Goal: Complete application form

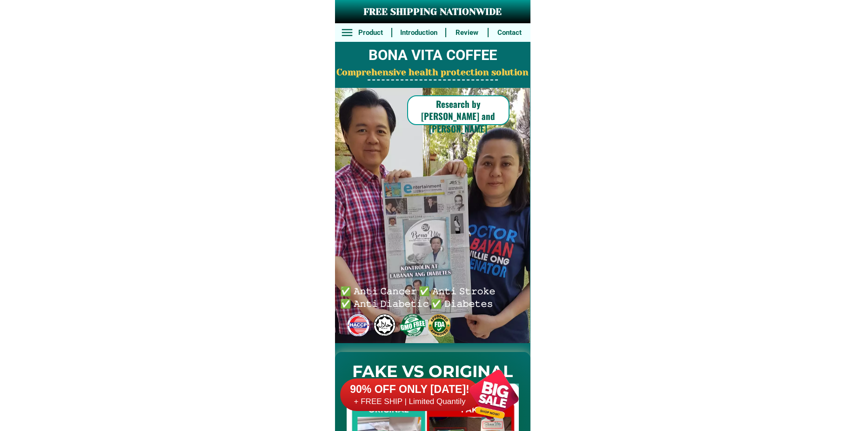
click at [462, 395] on div at bounding box center [493, 394] width 73 height 73
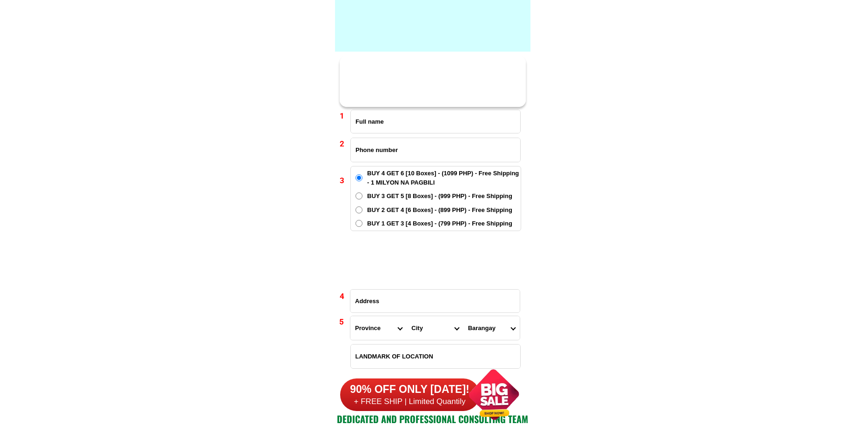
scroll to position [6842, 0]
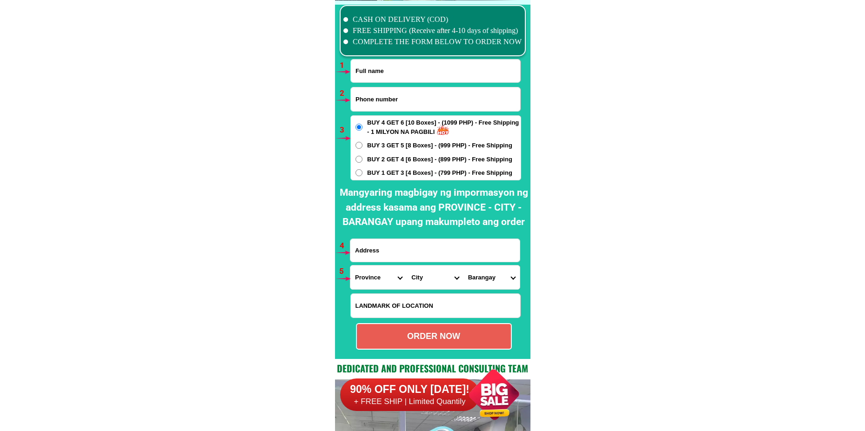
click at [365, 80] on input "Input full_name" at bounding box center [435, 71] width 169 height 23
paste input "[PERSON_NAME]"
type input "[PERSON_NAME]"
click at [388, 92] on input "Input phone_number" at bounding box center [435, 99] width 169 height 24
paste input "09970813650"
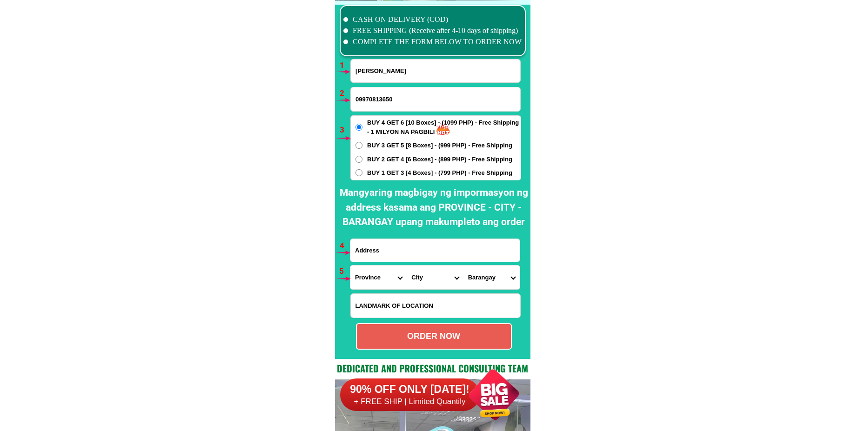
type input "09970813650"
click at [376, 256] on input "Input address" at bounding box center [434, 250] width 169 height 23
paste input "[GEOGRAPHIC_DATA]"
type input "[GEOGRAPHIC_DATA]"
click at [370, 281] on select "Province [GEOGRAPHIC_DATA] [GEOGRAPHIC_DATA][PERSON_NAME][GEOGRAPHIC_DATA][GEOG…" at bounding box center [378, 278] width 56 height 24
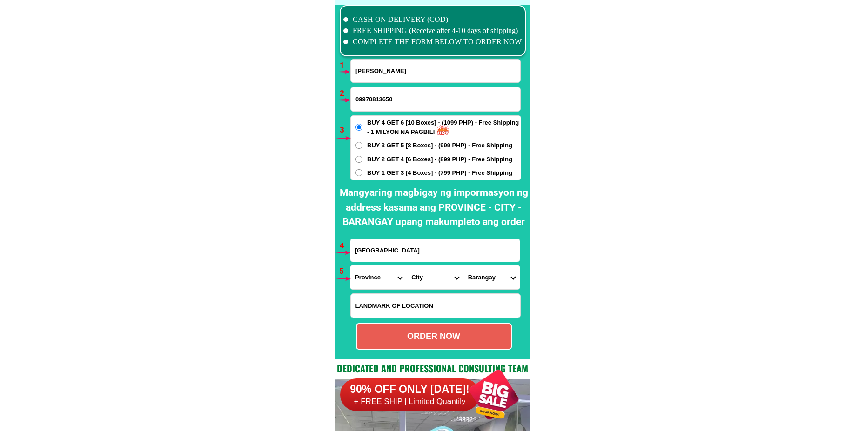
select select "63_773"
click at [350, 266] on select "Province [GEOGRAPHIC_DATA] [GEOGRAPHIC_DATA][PERSON_NAME][GEOGRAPHIC_DATA][GEOG…" at bounding box center [378, 278] width 56 height 24
drag, startPoint x: 442, startPoint y: 281, endPoint x: 434, endPoint y: 246, distance: 36.6
click at [441, 281] on select "City [PERSON_NAME]-e.-[PERSON_NAME][GEOGRAPHIC_DATA]-[PERSON_NAME][GEOGRAPHIC_D…" at bounding box center [435, 278] width 56 height 24
select select "63_7738586"
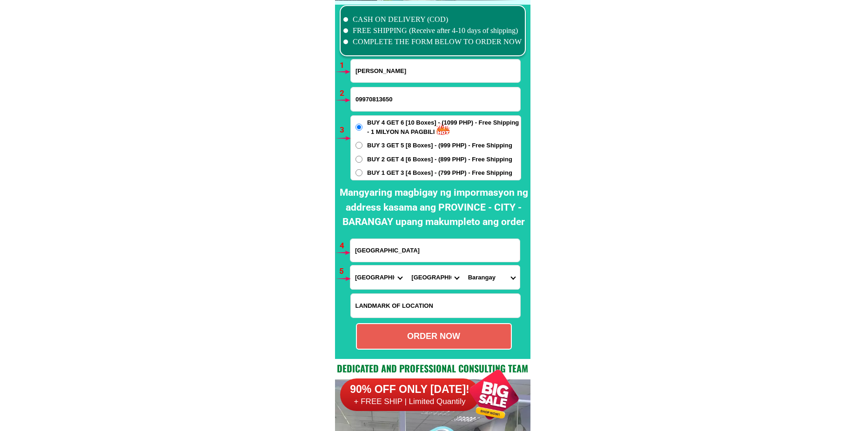
click at [407, 266] on select "City [PERSON_NAME]-e.-[PERSON_NAME][GEOGRAPHIC_DATA]-[PERSON_NAME][GEOGRAPHIC_D…" at bounding box center [435, 278] width 56 height 24
click at [483, 276] on select "Barangay [PERSON_NAME] Bobongon Casig-[PERSON_NAME] La libertad Lungaog Magwawa…" at bounding box center [491, 278] width 56 height 24
select select "63_77385862877"
click at [463, 266] on select "Barangay [PERSON_NAME] Bobongon Casig-[PERSON_NAME] La libertad Lungaog Magwawa…" at bounding box center [491, 278] width 56 height 24
click at [447, 341] on div "ORDER NOW" at bounding box center [434, 336] width 154 height 13
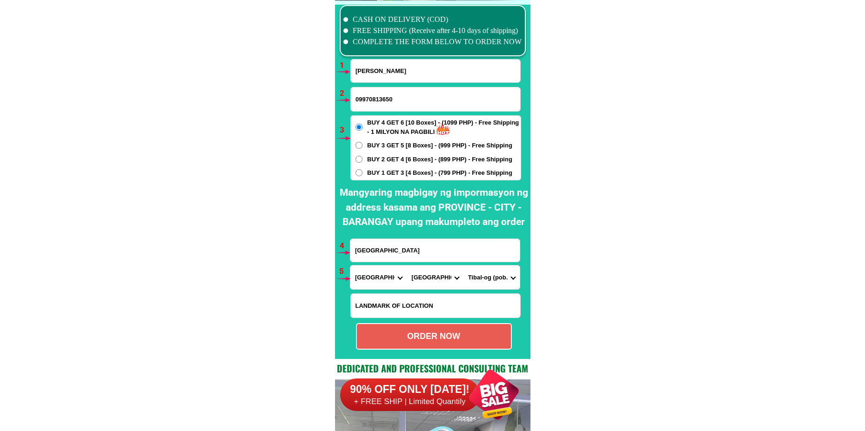
type input "09970813650"
type input "[GEOGRAPHIC_DATA]"
radio input "true"
